Goal: Transaction & Acquisition: Download file/media

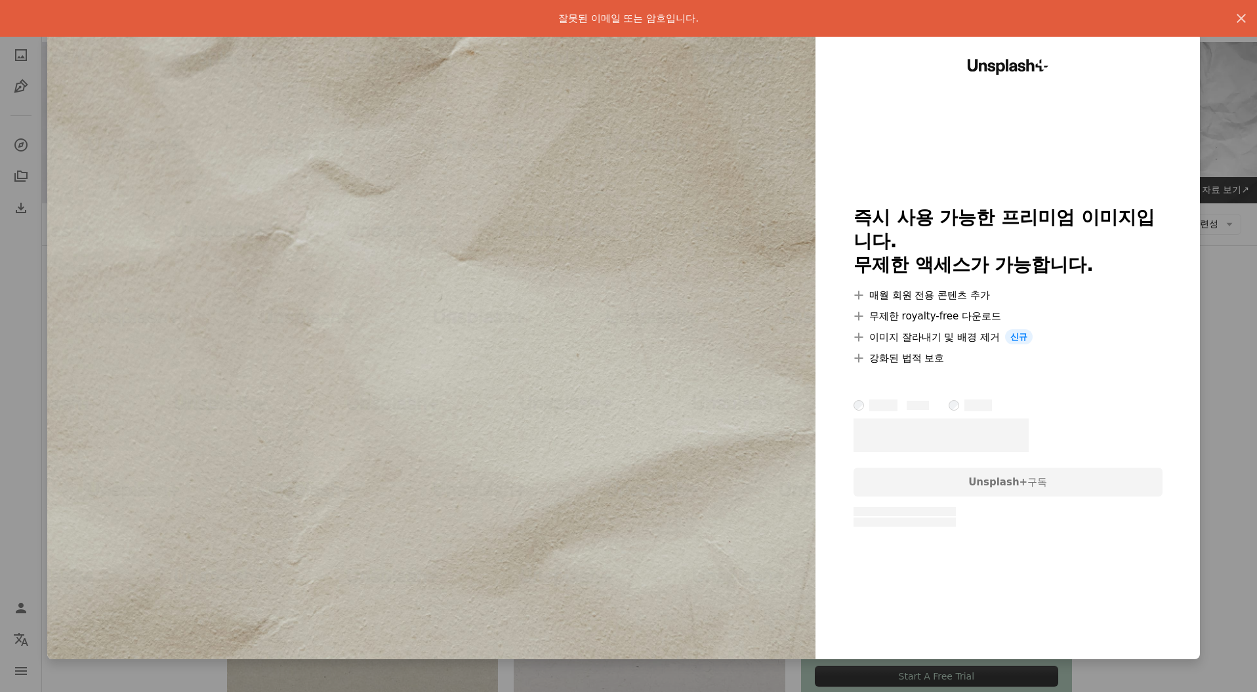
scroll to position [648, 0]
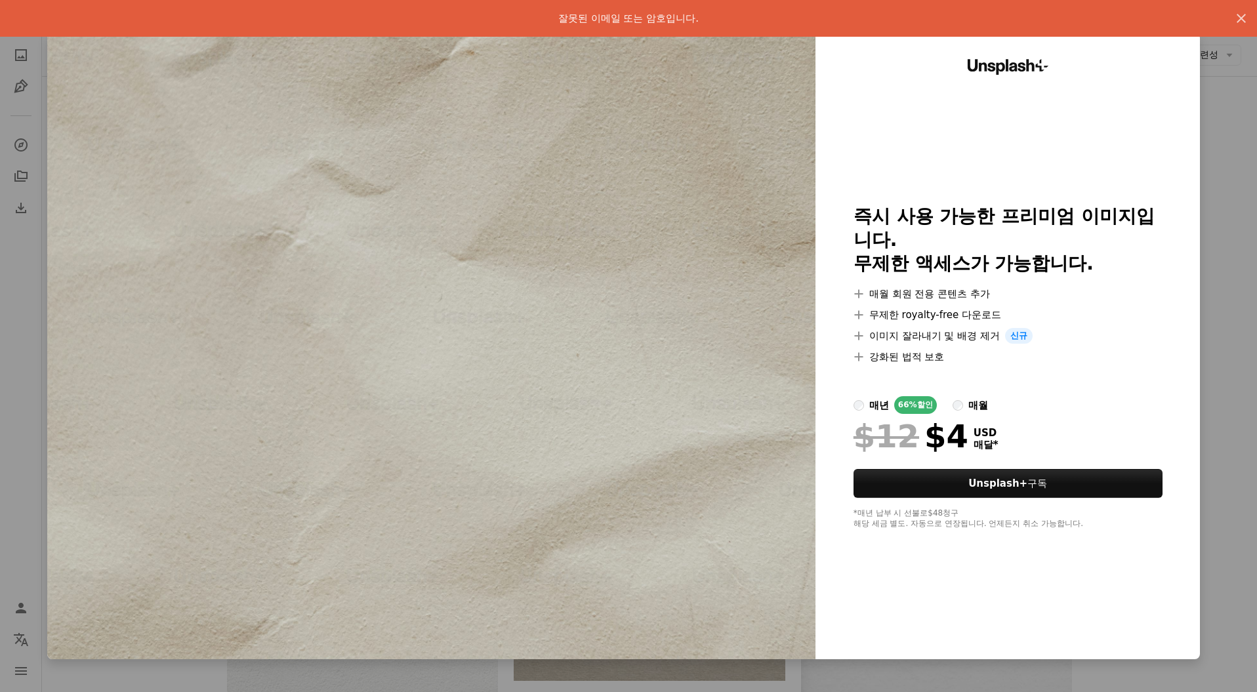
click at [1224, 487] on div "An X shape 잘못된 이메일 또는 암호입니다. An X shape Unsplash+ 즉시 사용 가능한 프리미엄 이미지입니다. 무제한 액세…" at bounding box center [628, 346] width 1257 height 692
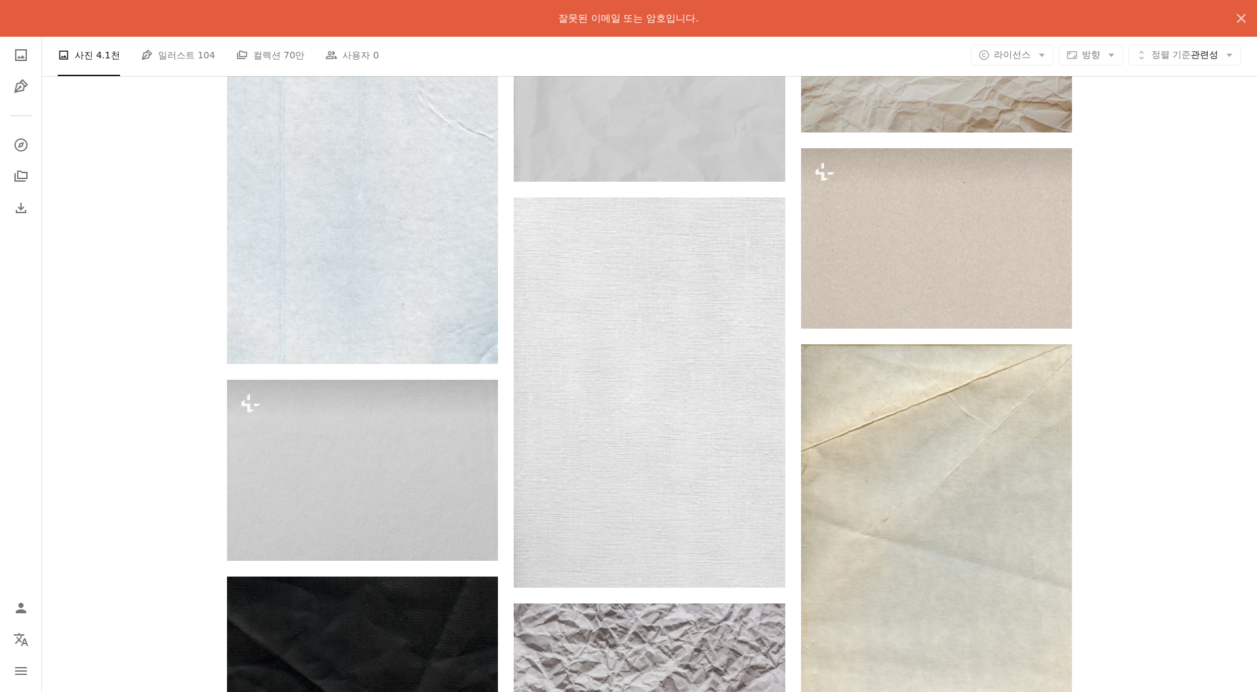
scroll to position [1788, 0]
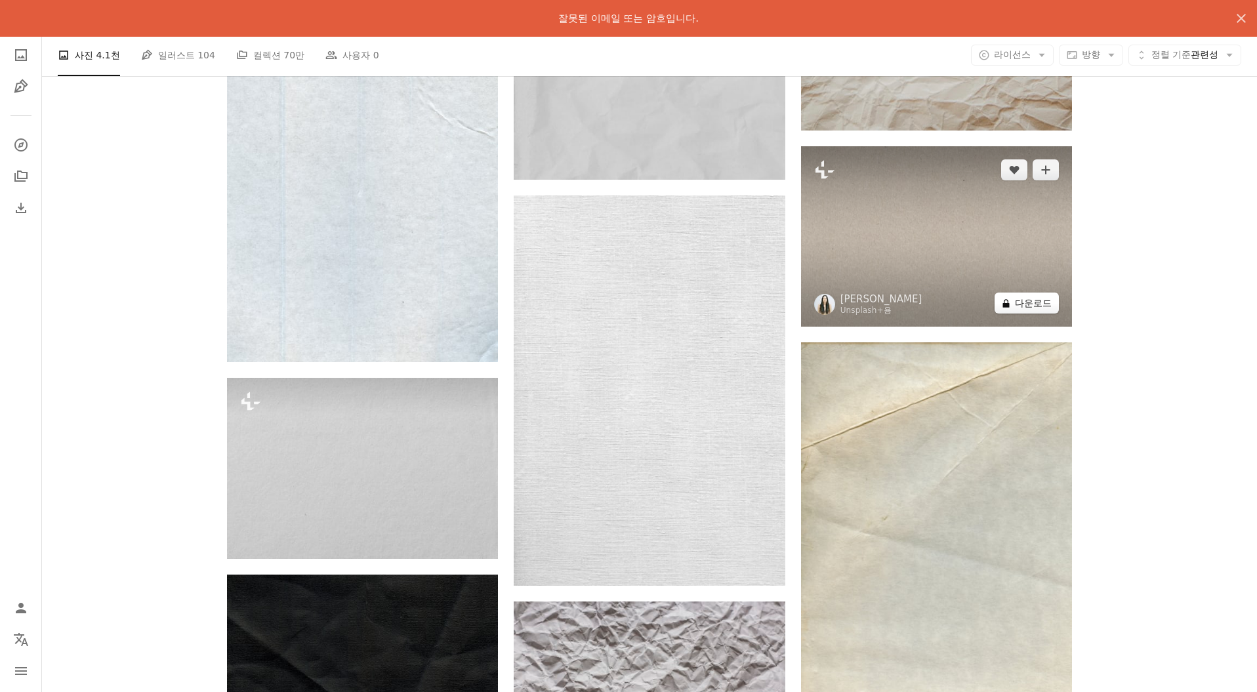
click at [1035, 303] on button "A lock 다운로드" at bounding box center [1027, 303] width 64 height 21
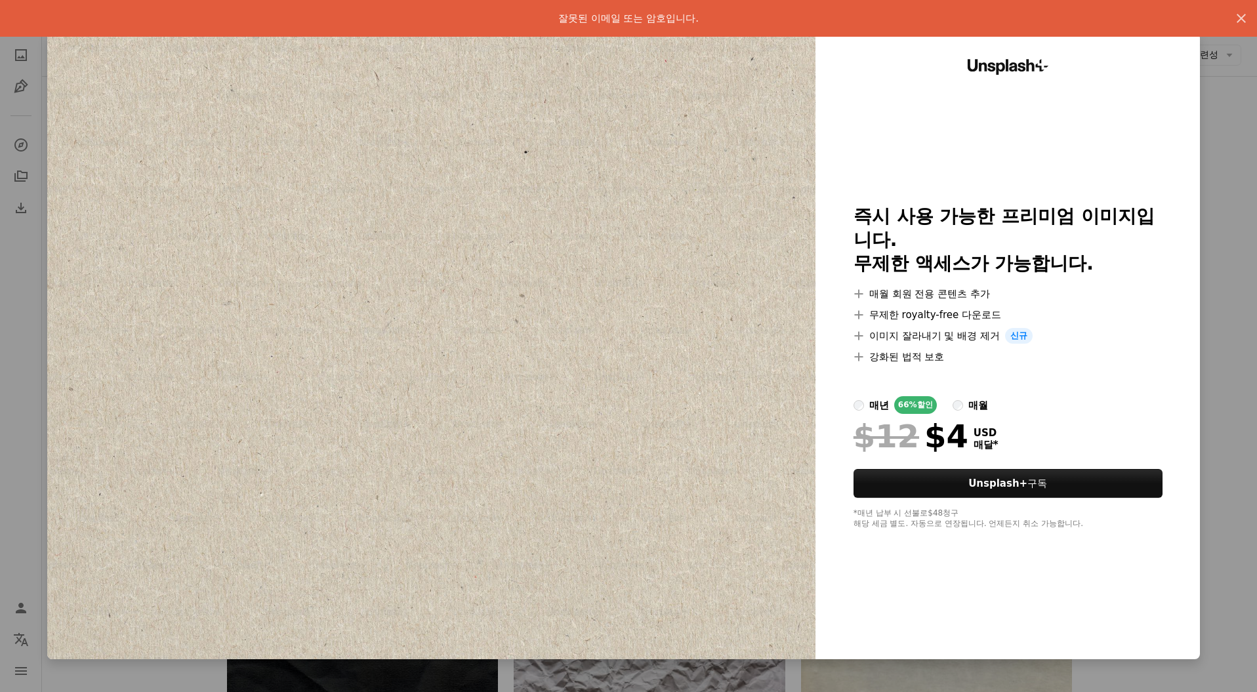
click at [1215, 335] on div "An X shape 잘못된 이메일 또는 암호입니다. An X shape Unsplash+ 즉시 사용 가능한 프리미엄 이미지입니다. 무제한 액세…" at bounding box center [628, 346] width 1257 height 692
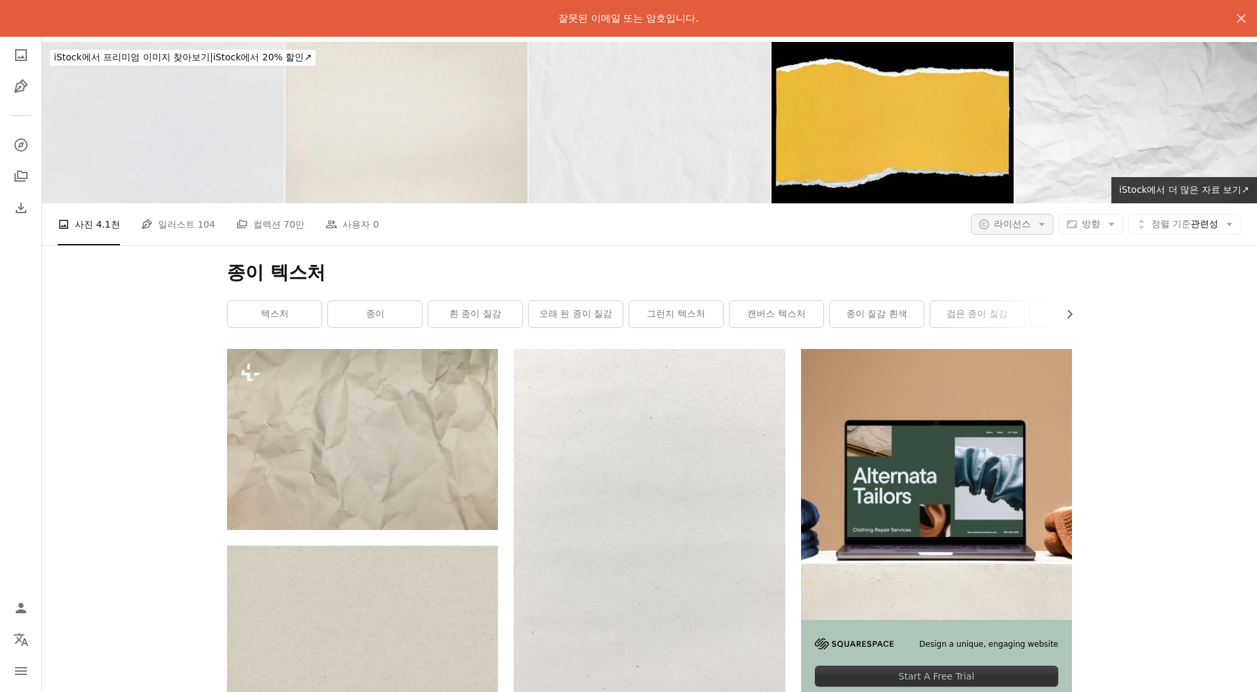
click at [995, 232] on button "A copyright icon © 라이선스 Arrow down" at bounding box center [1012, 224] width 83 height 21
click at [1026, 331] on span "무료" at bounding box center [1053, 329] width 80 height 13
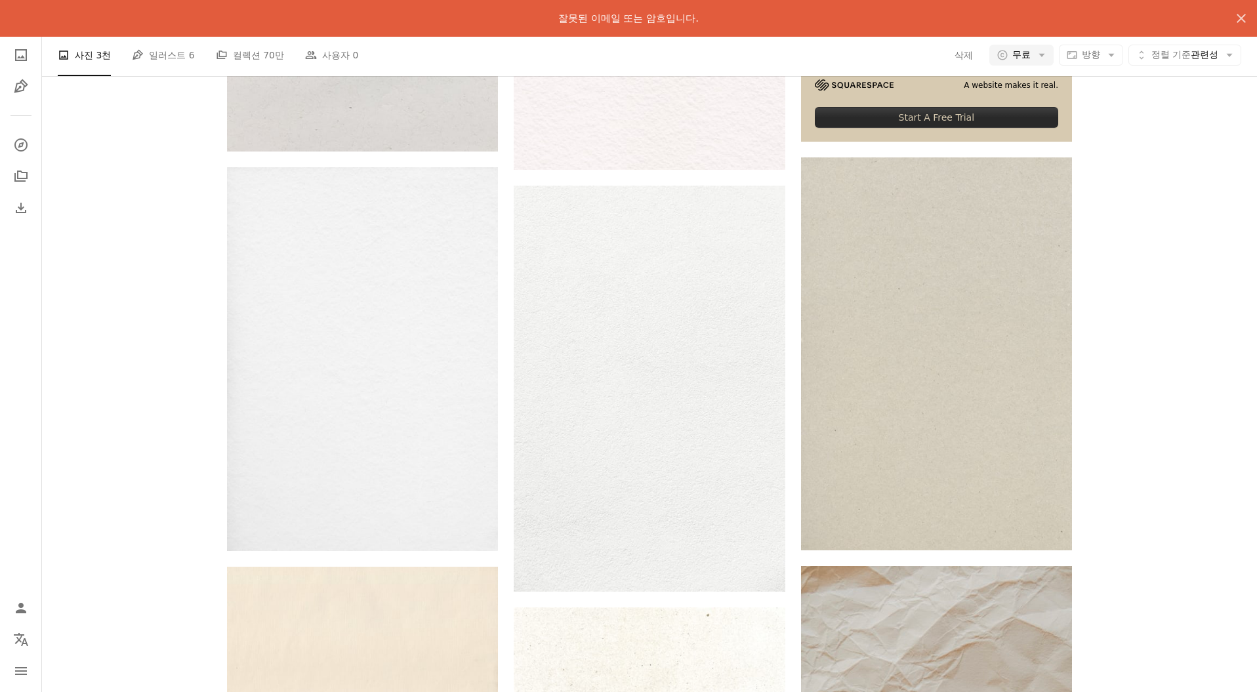
scroll to position [562, 0]
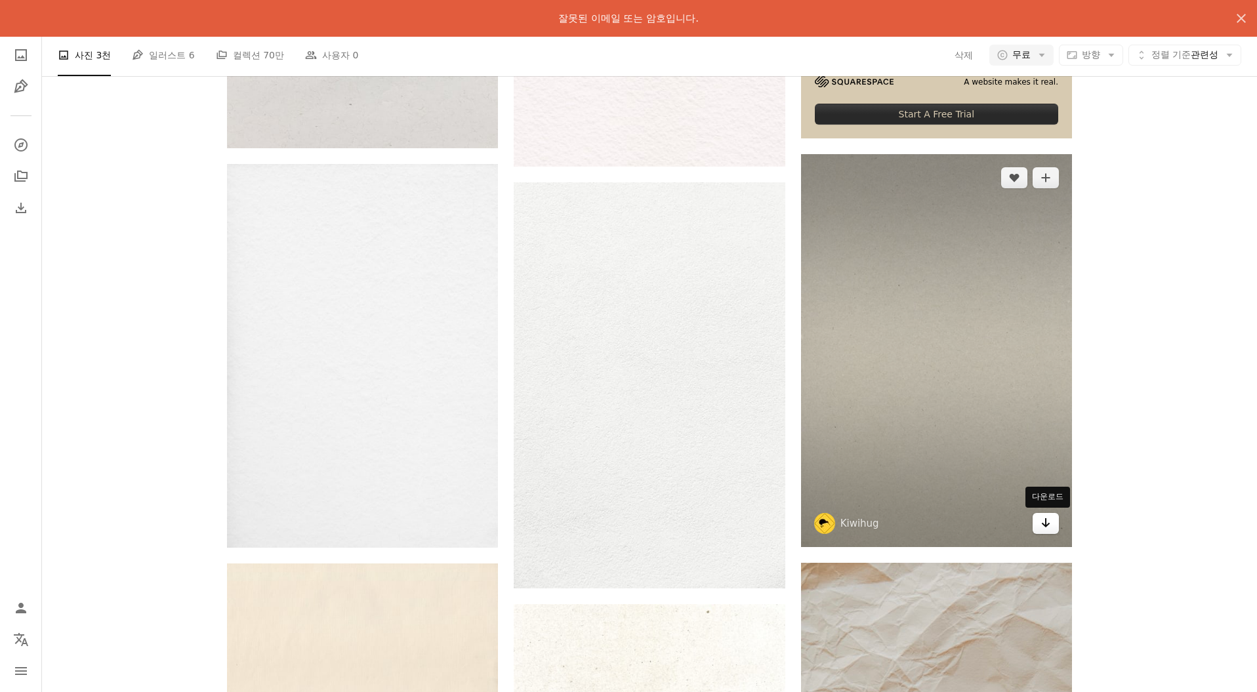
click at [1044, 524] on icon "Arrow pointing down" at bounding box center [1046, 523] width 10 height 16
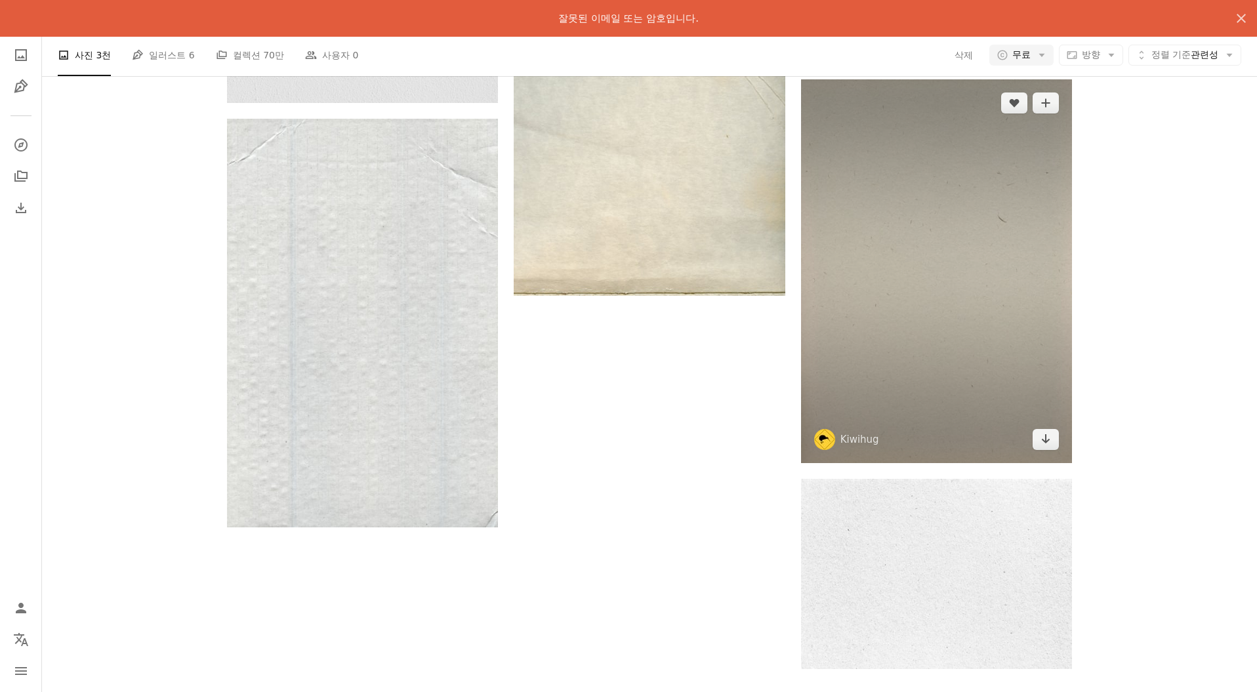
scroll to position [2492, 0]
click at [1052, 440] on link "Arrow pointing down" at bounding box center [1046, 441] width 26 height 21
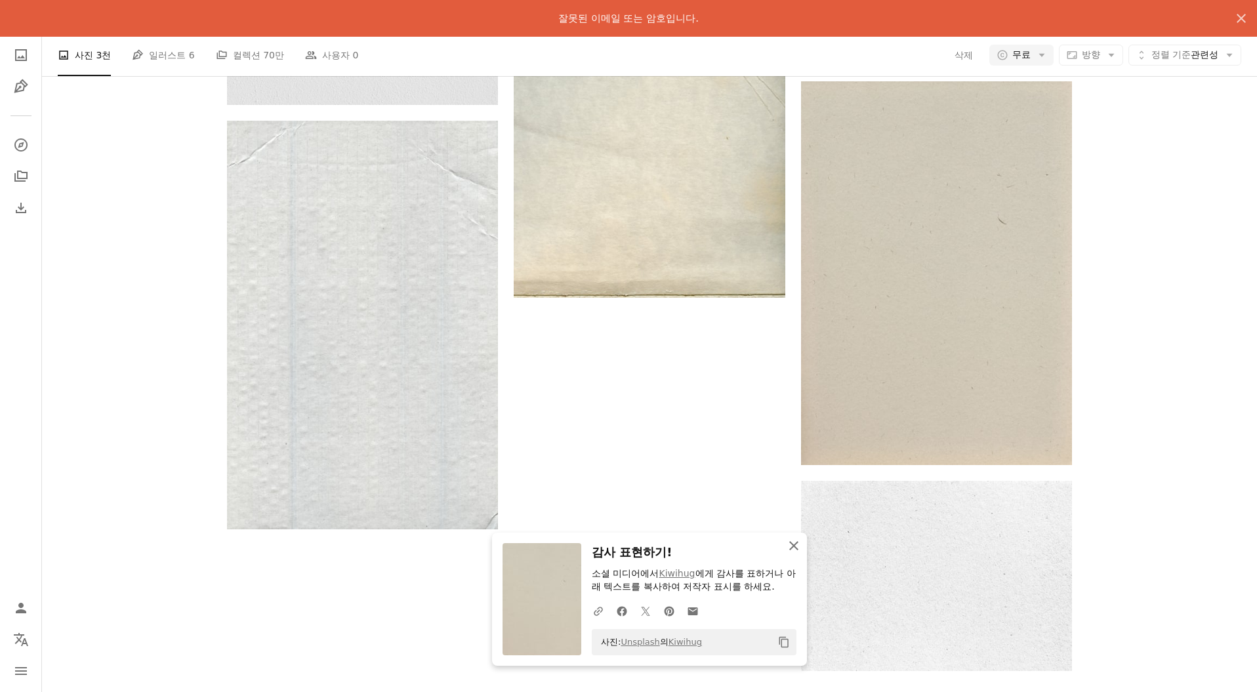
click at [794, 546] on icon "button" at bounding box center [793, 545] width 9 height 9
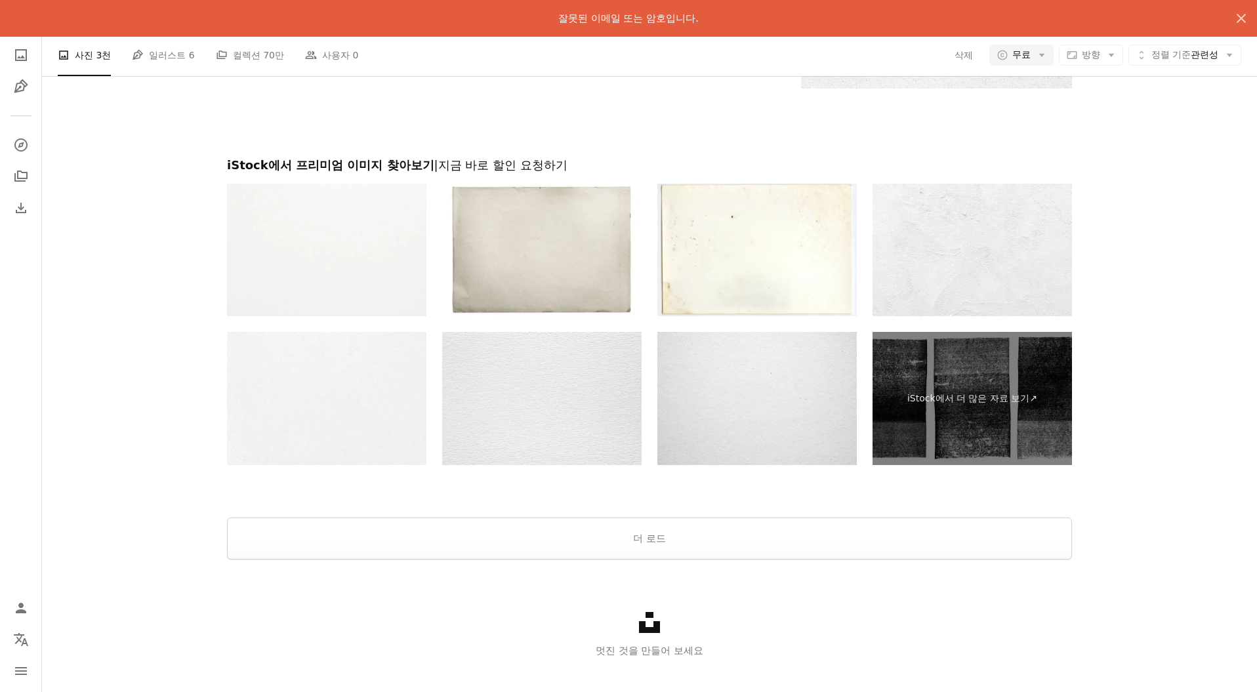
scroll to position [3093, 0]
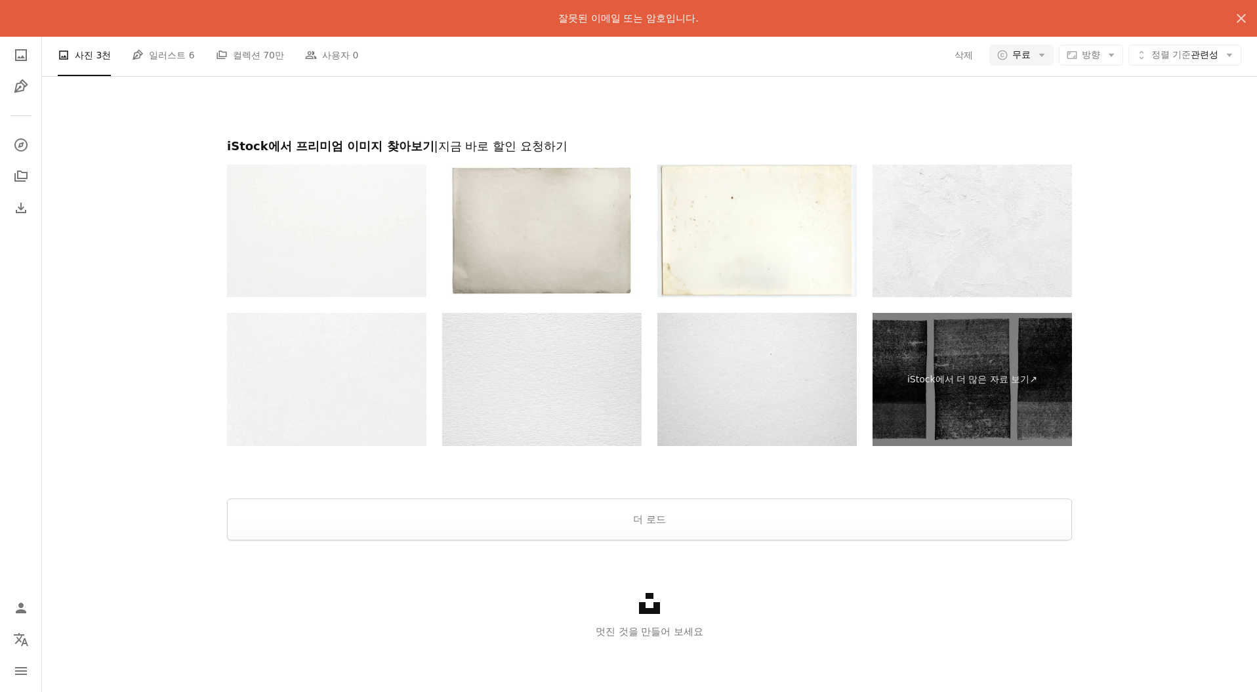
click at [710, 497] on div at bounding box center [649, 482] width 1215 height 31
click at [712, 509] on button "더 로드" at bounding box center [649, 520] width 845 height 42
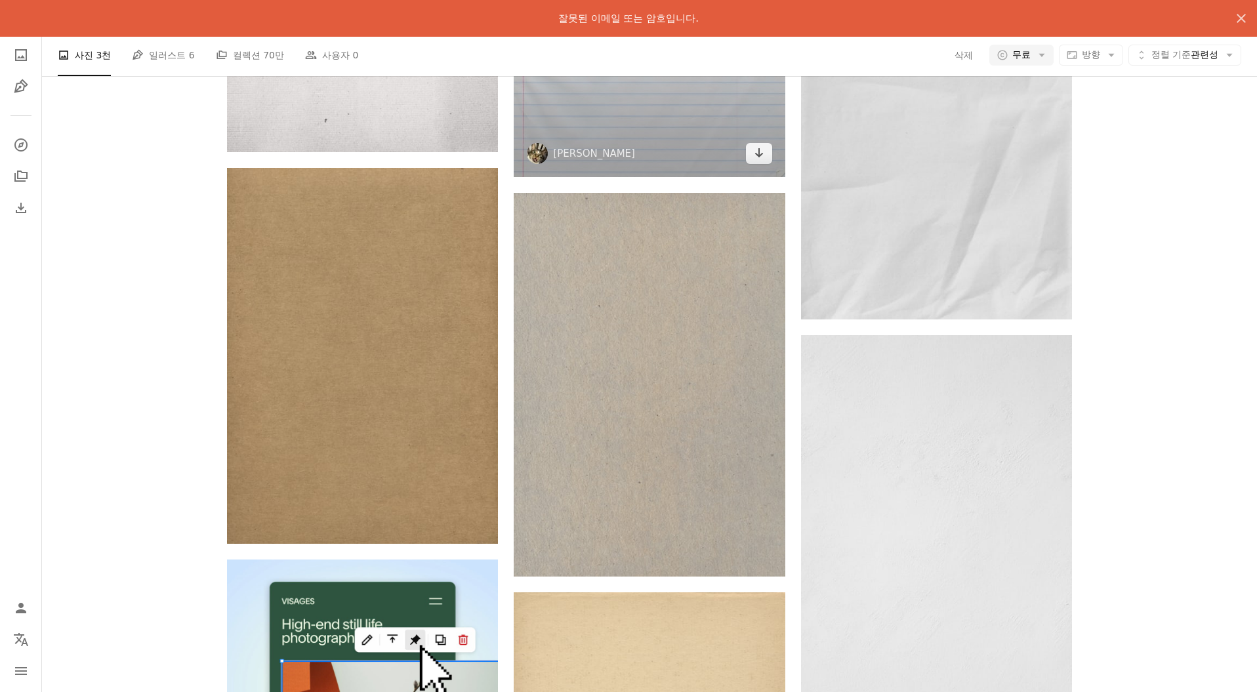
scroll to position [3461, 0]
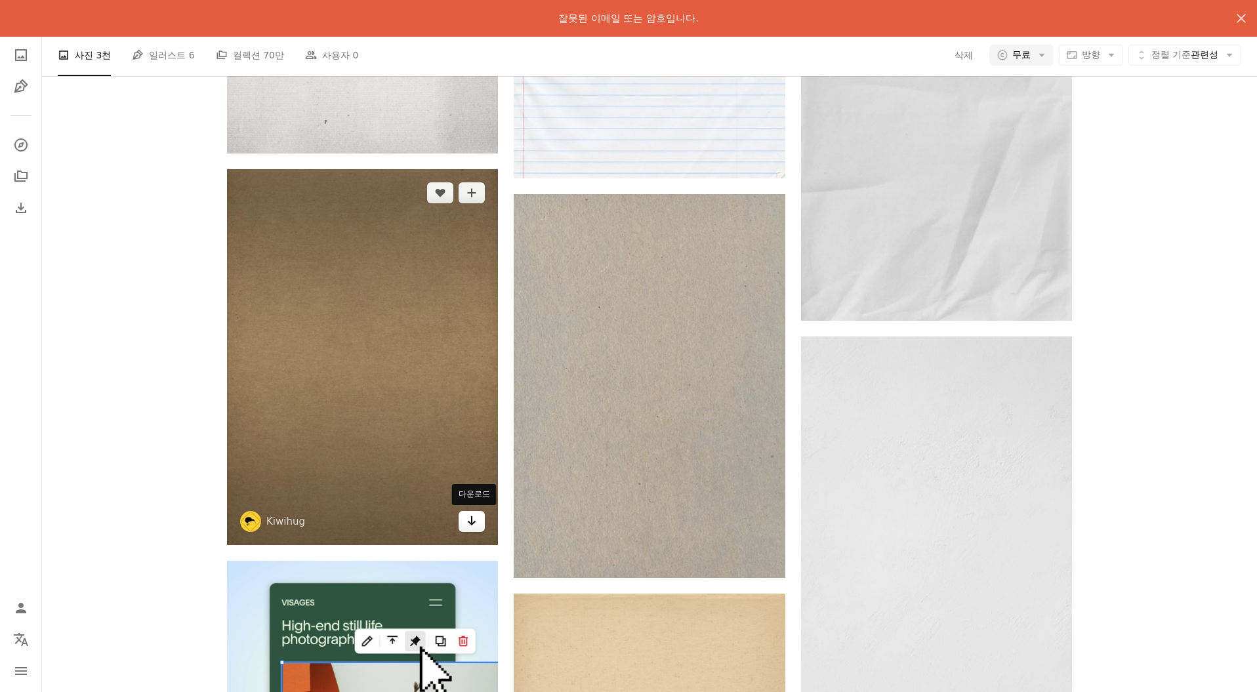
click at [470, 520] on icon "Arrow pointing down" at bounding box center [472, 521] width 10 height 16
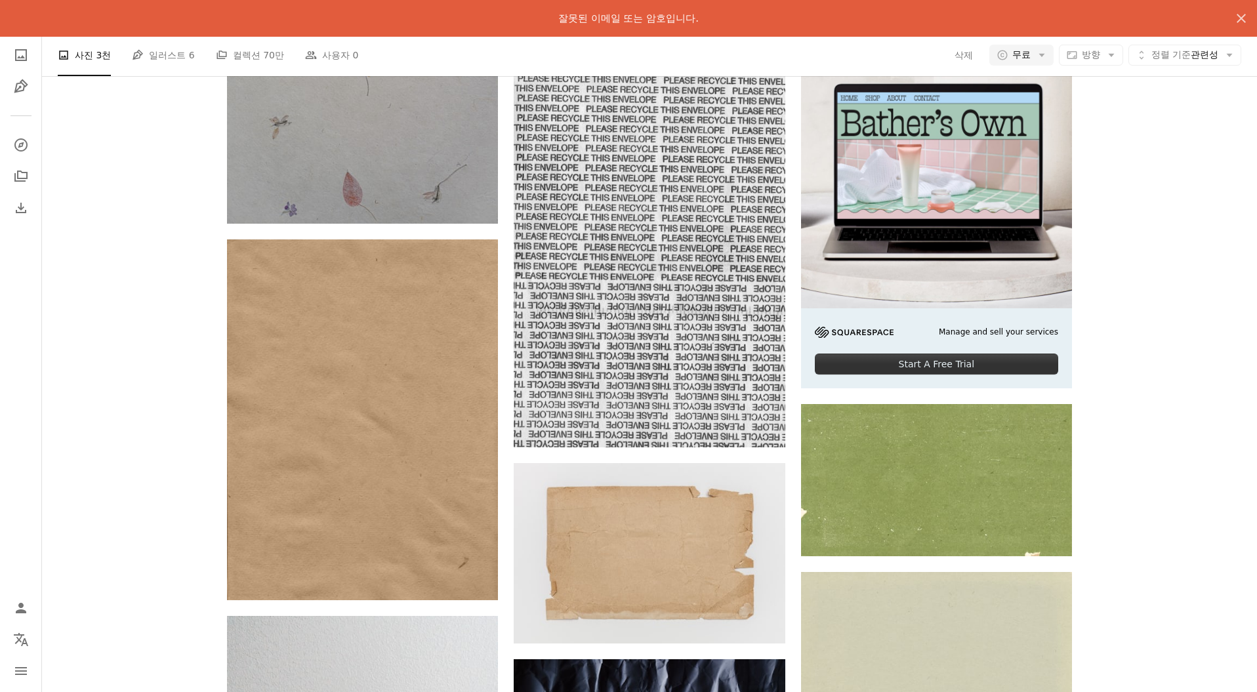
scroll to position [7222, 0]
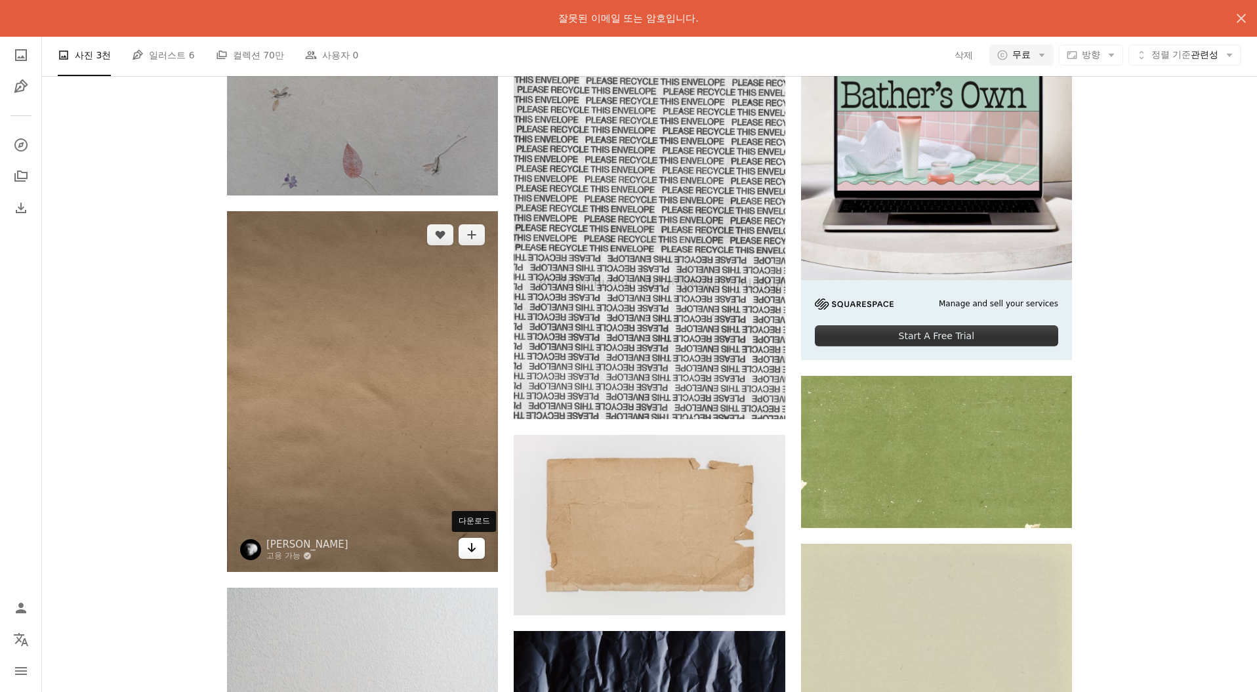
click at [471, 549] on icon "다운로드" at bounding box center [472, 547] width 9 height 9
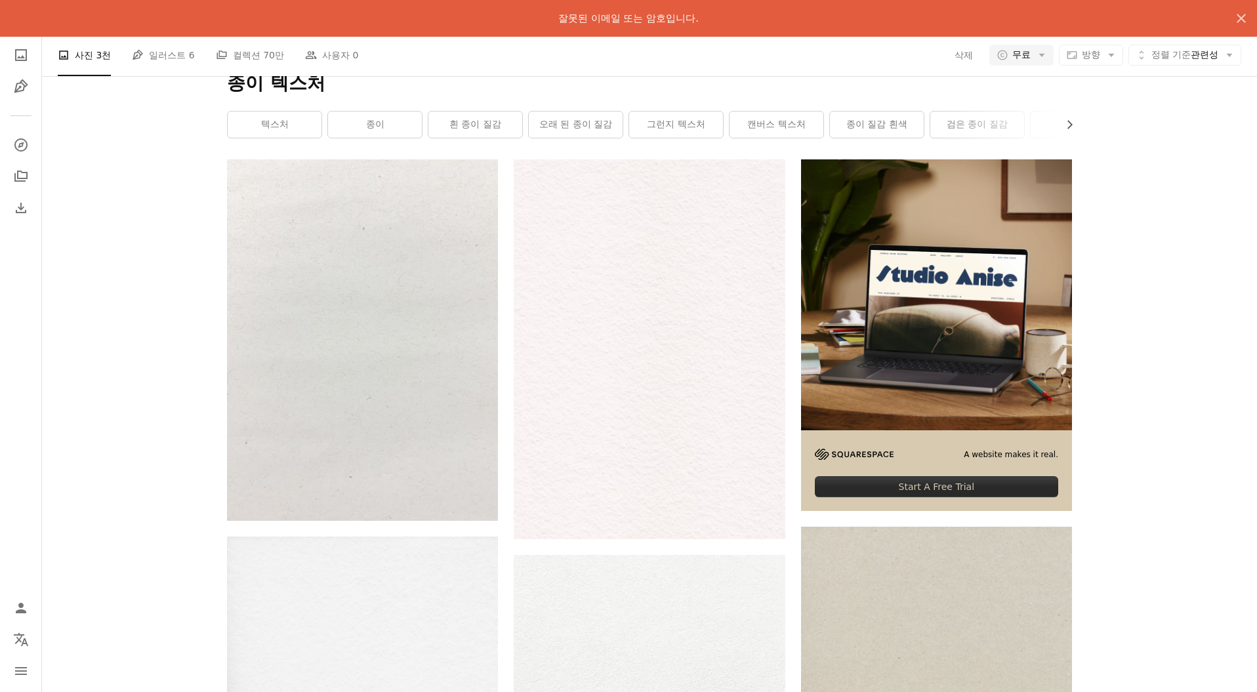
scroll to position [0, 0]
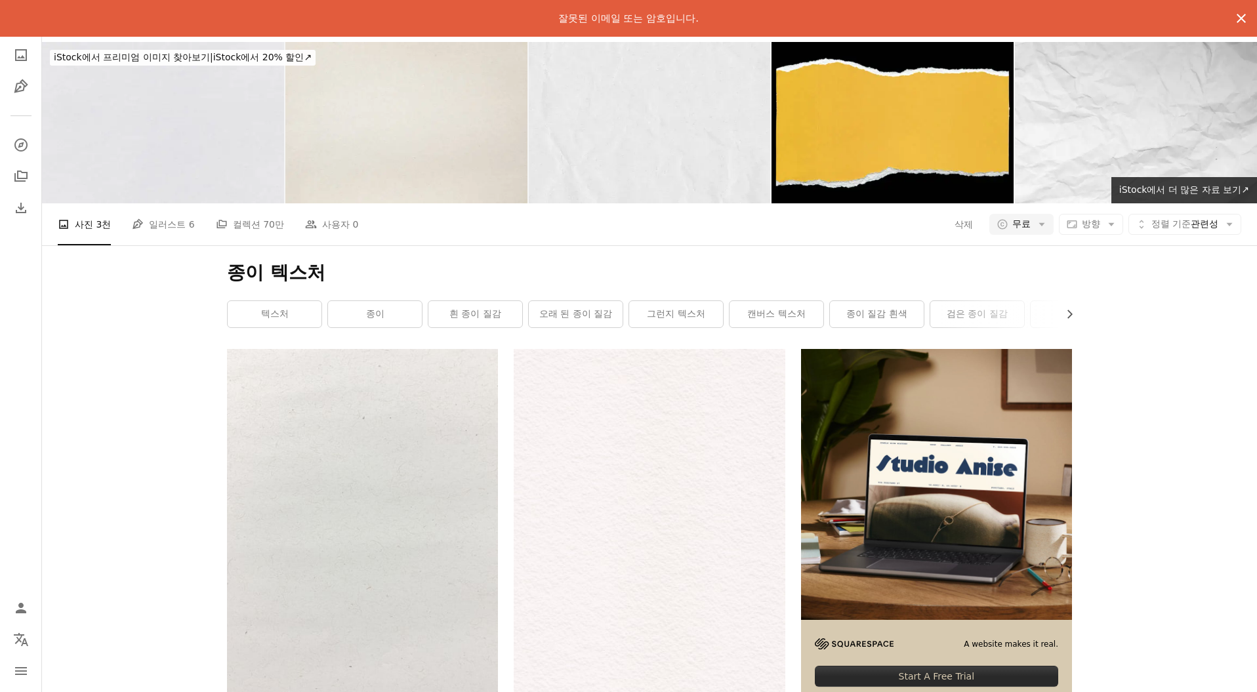
click at [1240, 20] on icon "button" at bounding box center [1241, 18] width 9 height 9
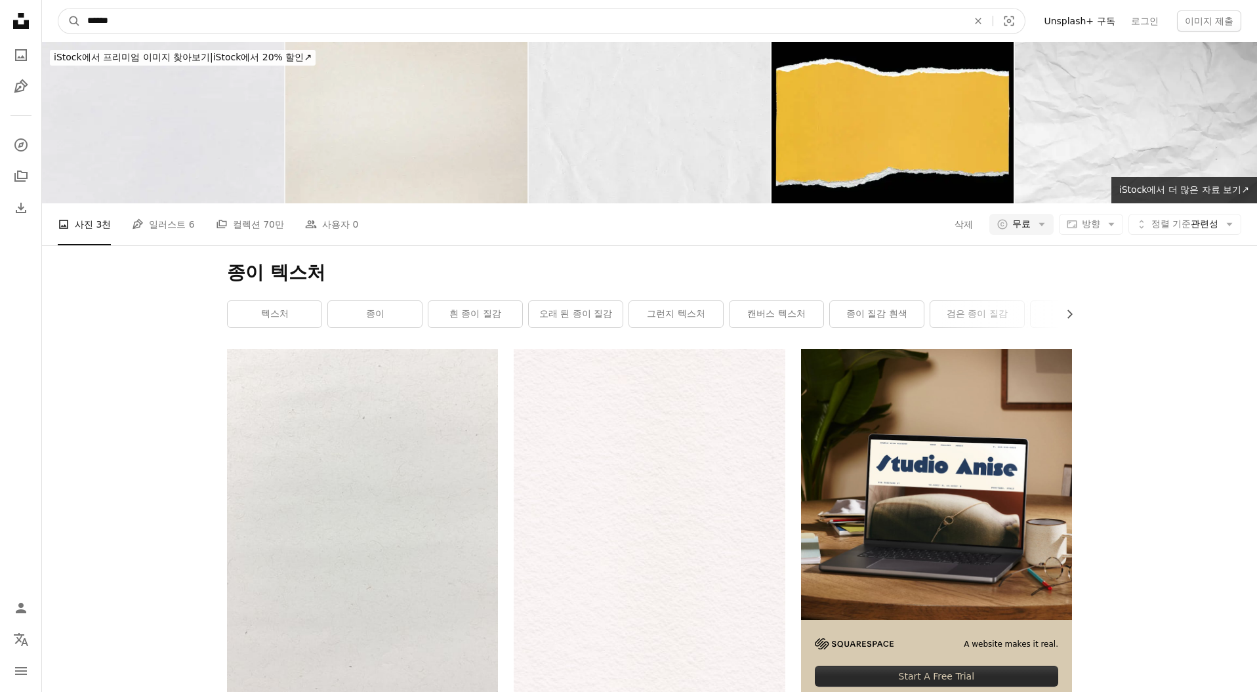
drag, startPoint x: 101, startPoint y: 20, endPoint x: 191, endPoint y: 29, distance: 90.3
click at [191, 29] on input "******" at bounding box center [522, 21] width 883 height 25
type input "**"
click button "A magnifying glass" at bounding box center [69, 21] width 22 height 25
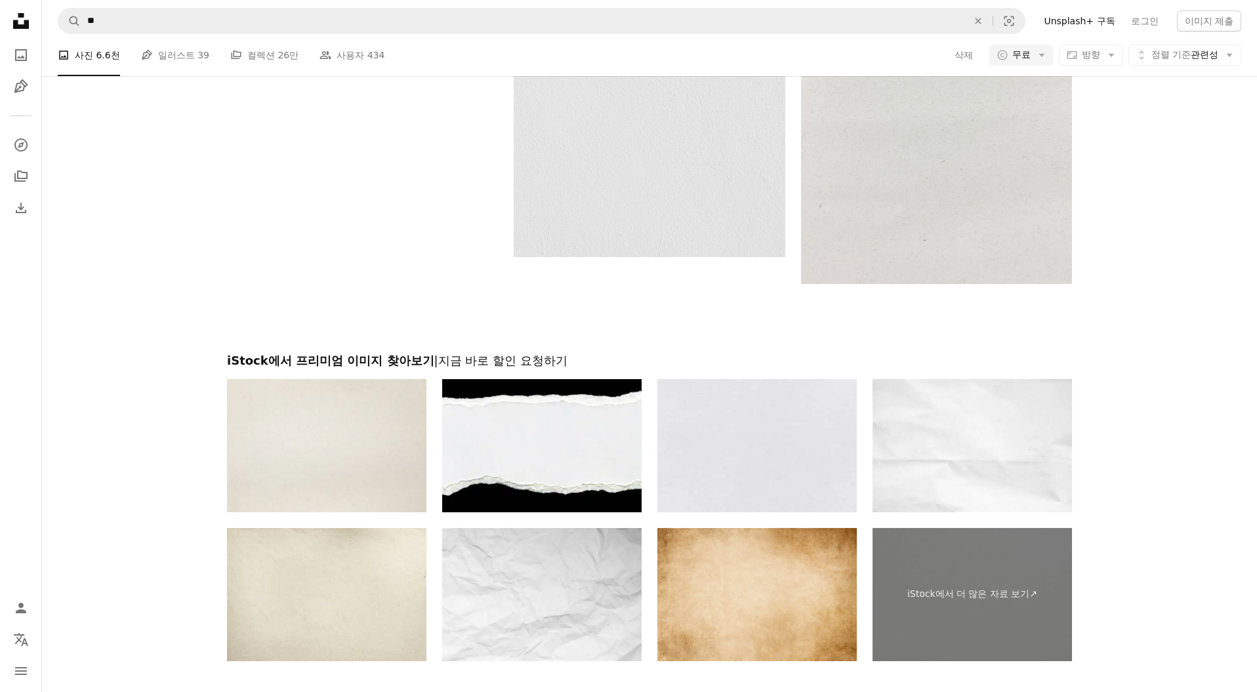
scroll to position [2959, 0]
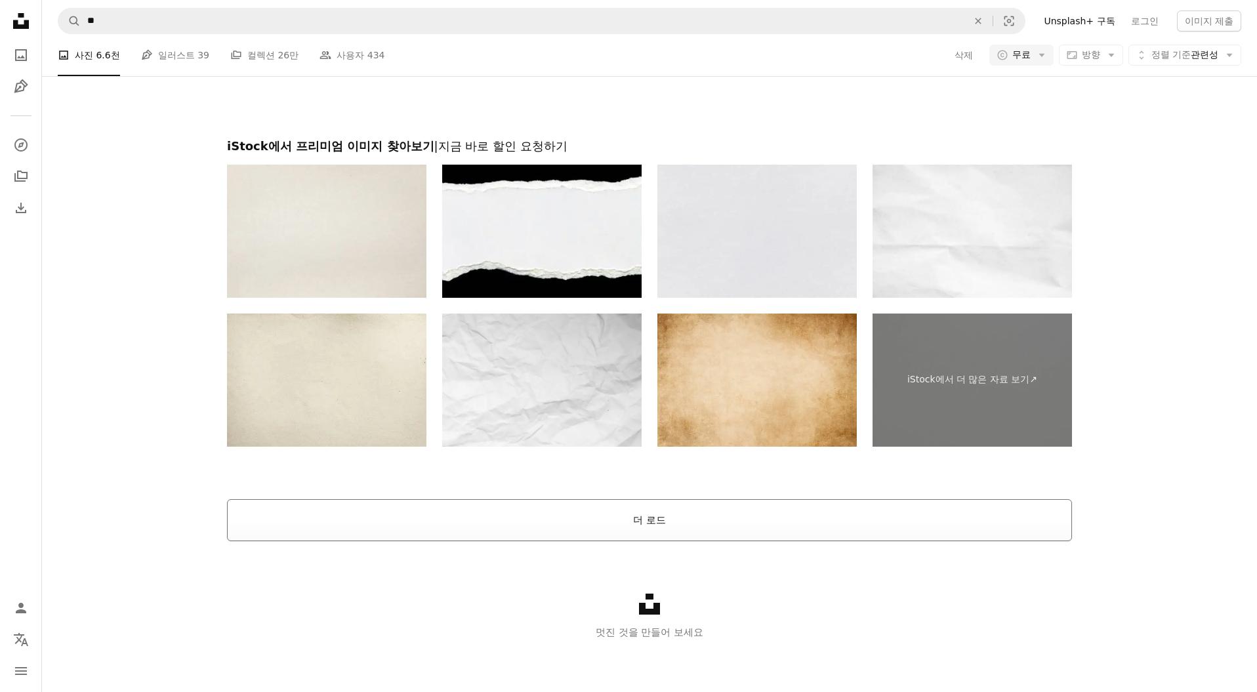
click at [915, 523] on button "더 로드" at bounding box center [649, 520] width 845 height 42
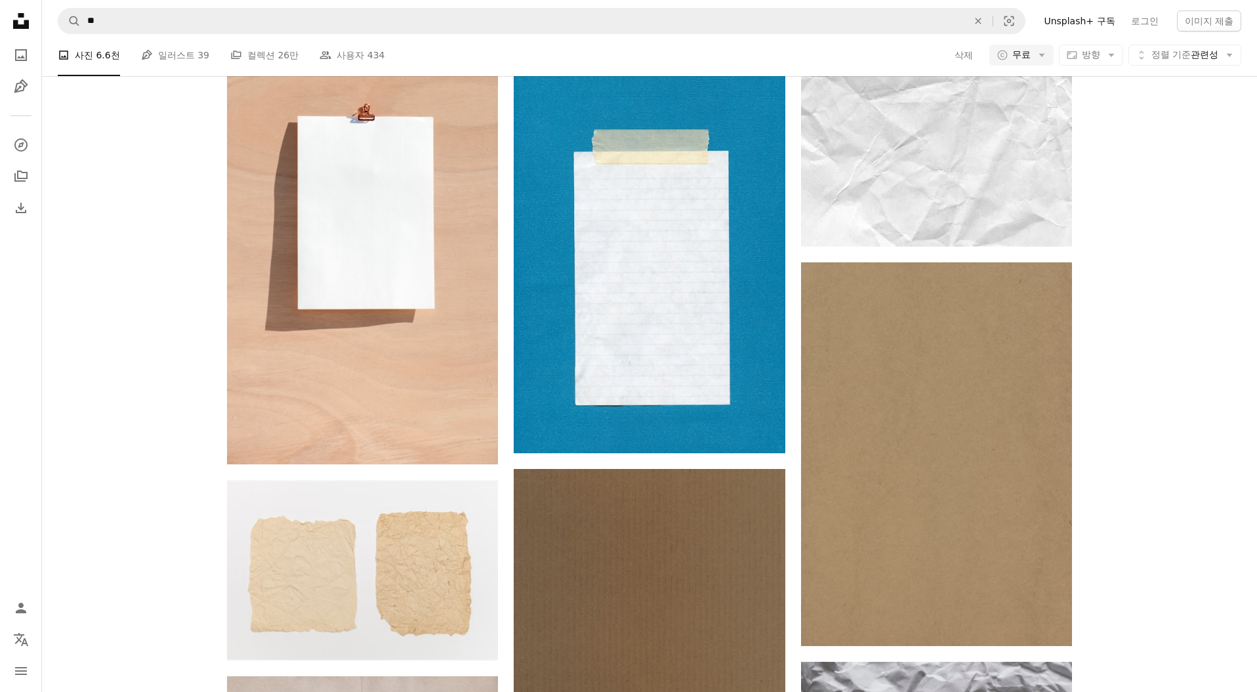
scroll to position [5442, 0]
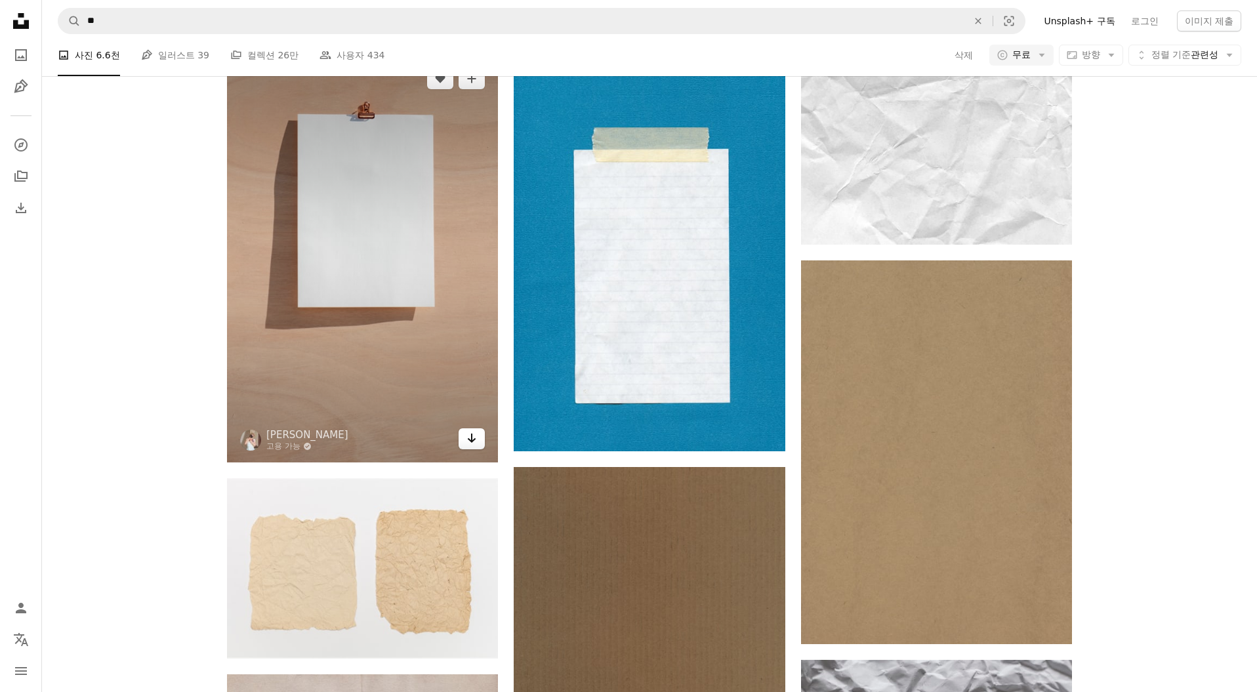
click at [480, 445] on link "Arrow pointing down" at bounding box center [472, 439] width 26 height 21
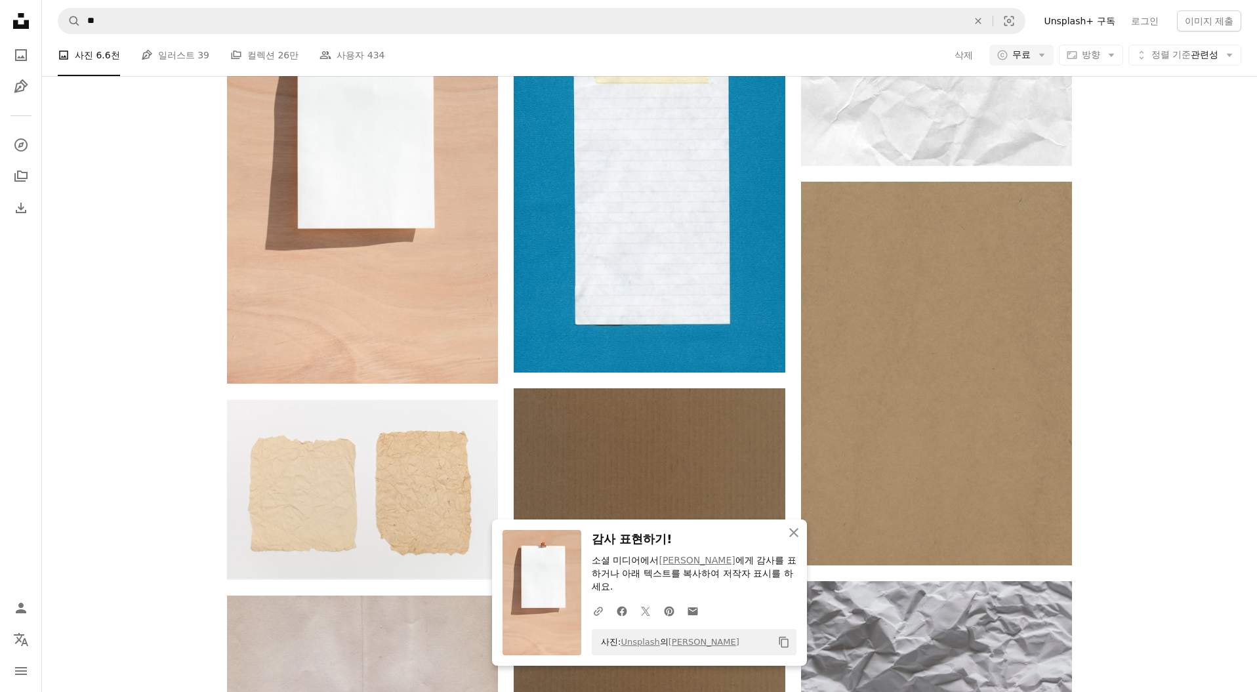
scroll to position [5611, 0]
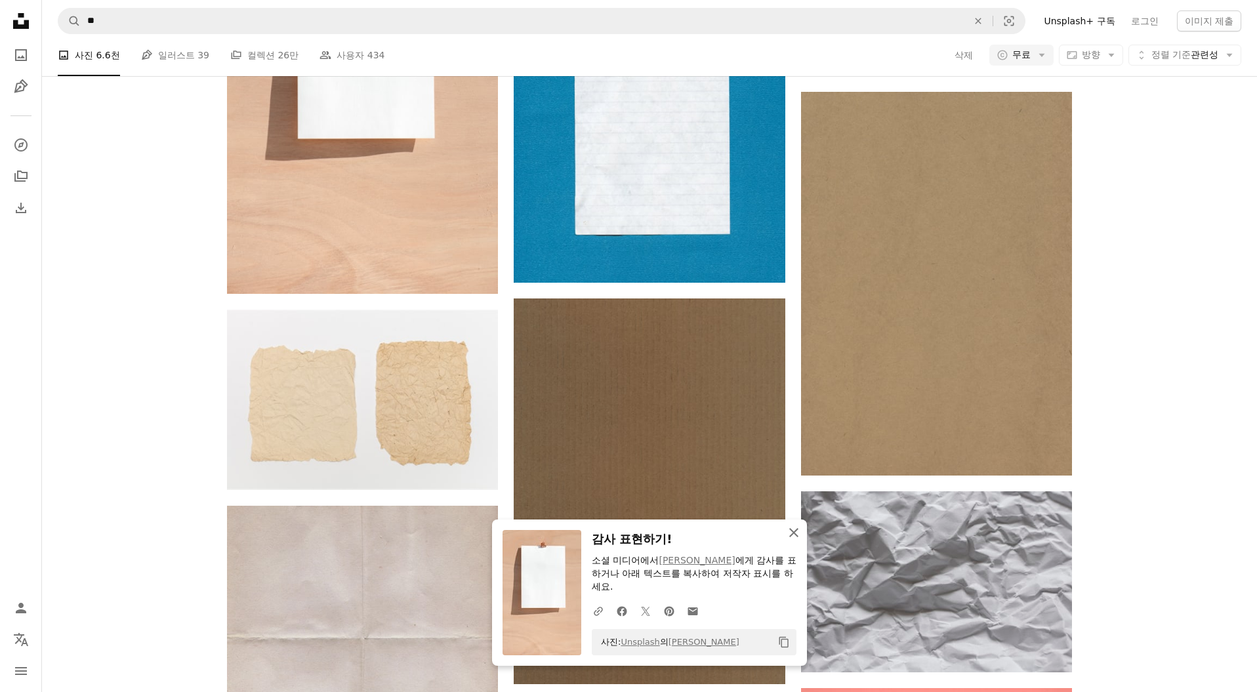
click at [791, 541] on icon "An X shape" at bounding box center [794, 533] width 16 height 16
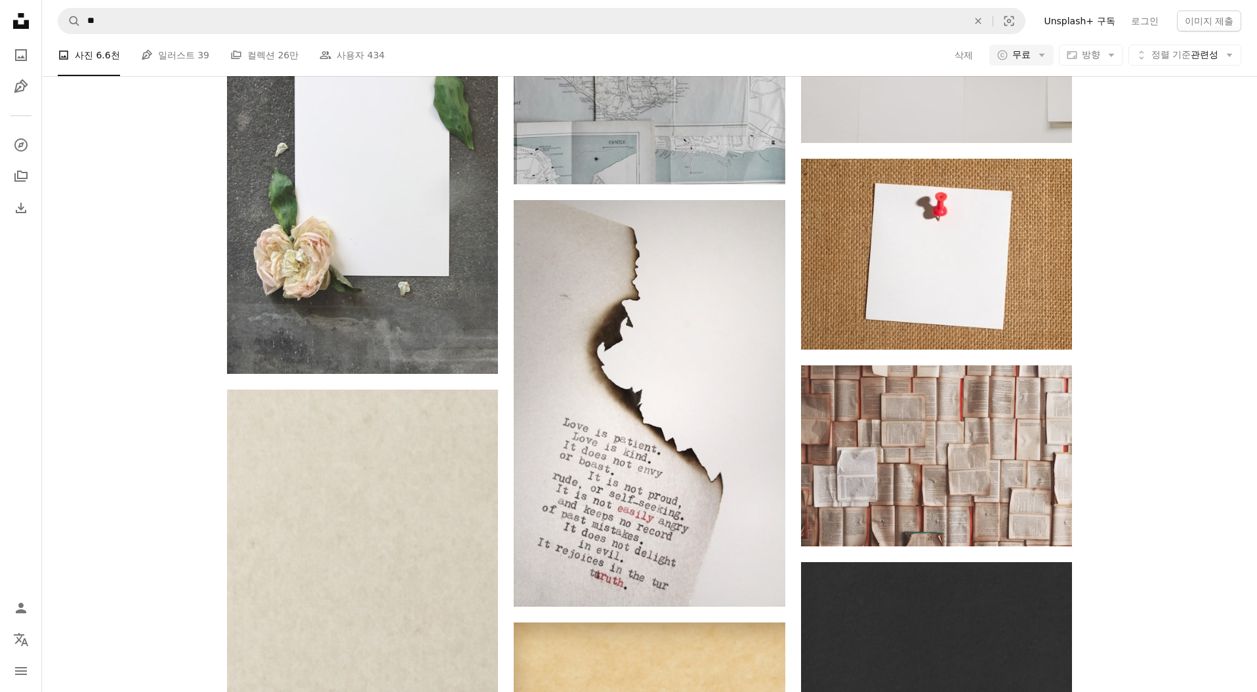
scroll to position [12322, 0]
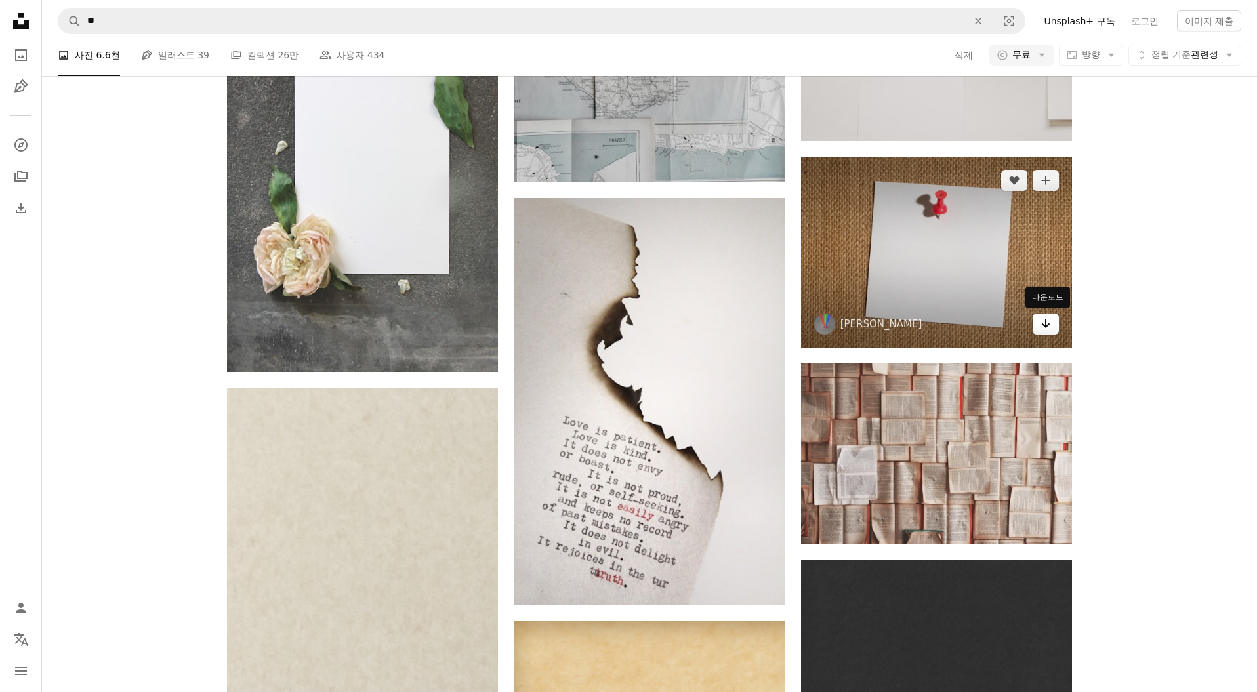
click at [1047, 327] on icon "Arrow pointing down" at bounding box center [1046, 324] width 10 height 16
